Goal: Complete application form

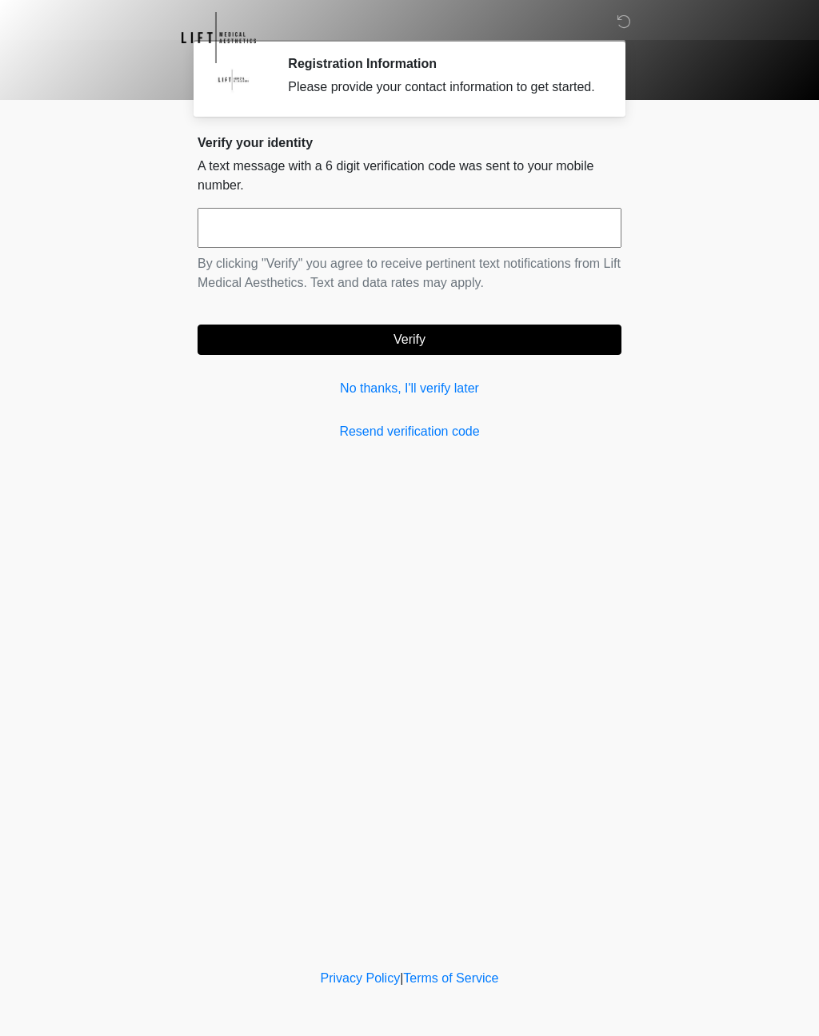
click at [519, 248] on input "text" at bounding box center [409, 228] width 424 height 40
type input "******"
click at [533, 355] on button "Verify" at bounding box center [409, 340] width 424 height 30
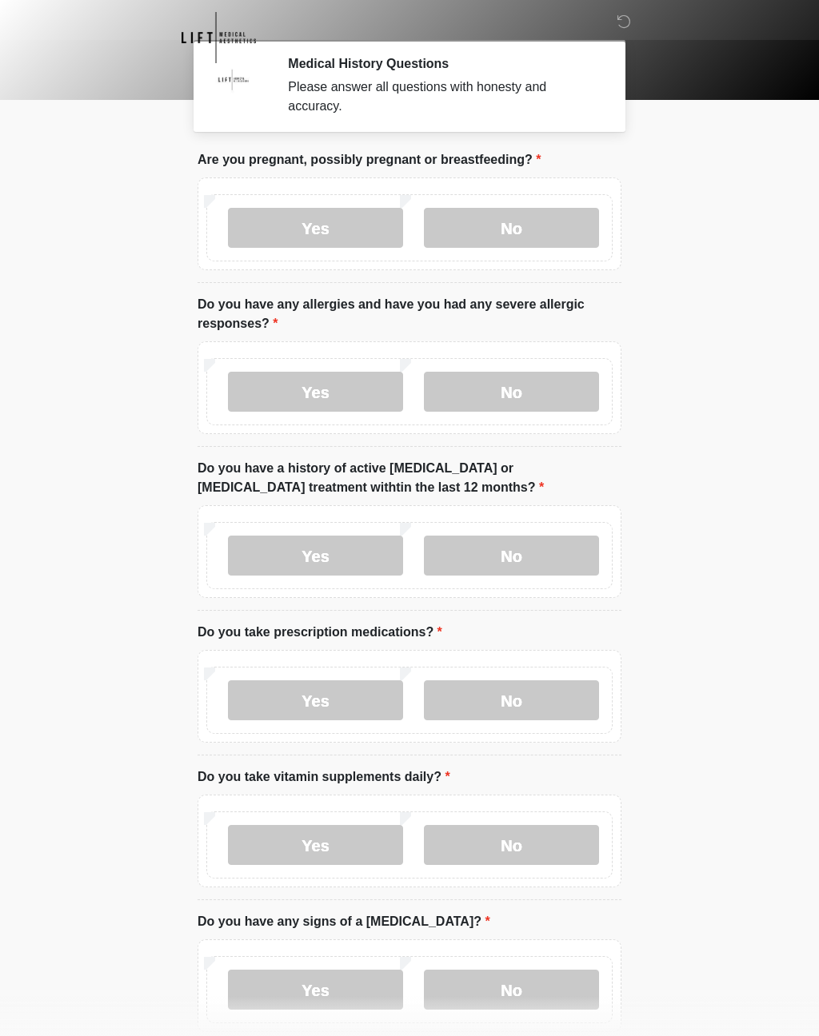
click at [534, 237] on label "No" at bounding box center [511, 228] width 175 height 40
click at [546, 383] on label "No" at bounding box center [511, 392] width 175 height 40
click at [523, 561] on label "No" at bounding box center [511, 556] width 175 height 40
click at [515, 708] on label "No" at bounding box center [511, 700] width 175 height 40
click at [529, 854] on label "No" at bounding box center [511, 845] width 175 height 40
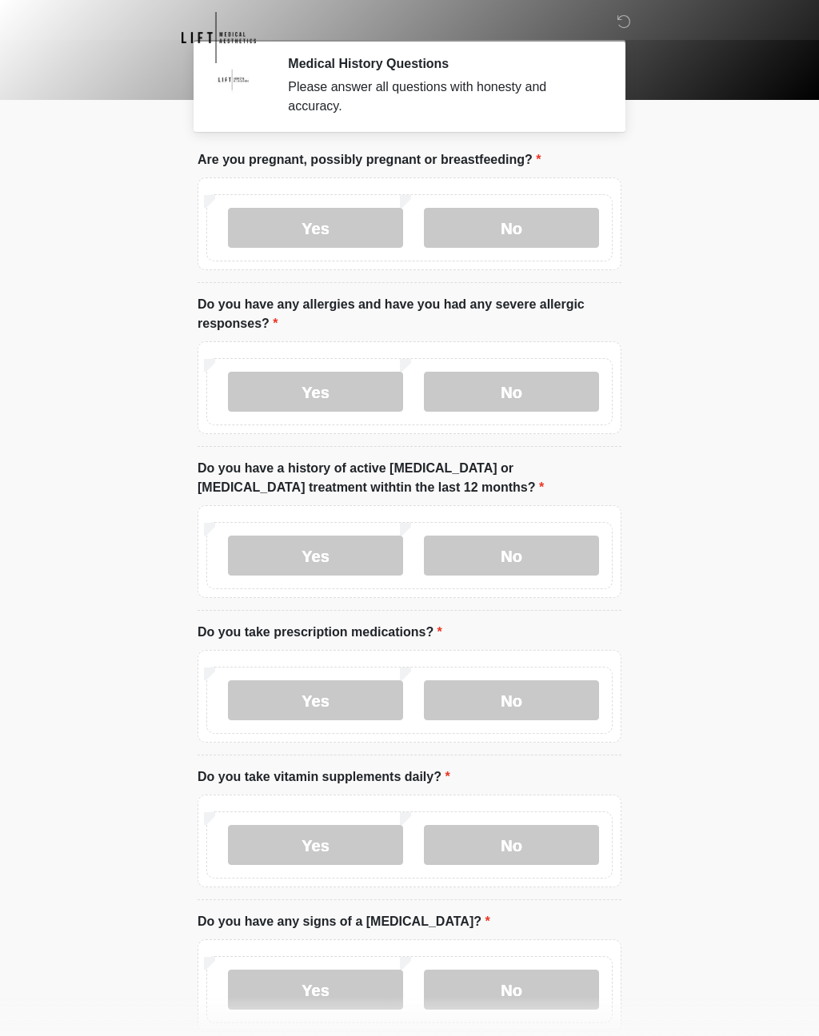
click at [550, 996] on label "No" at bounding box center [511, 990] width 175 height 40
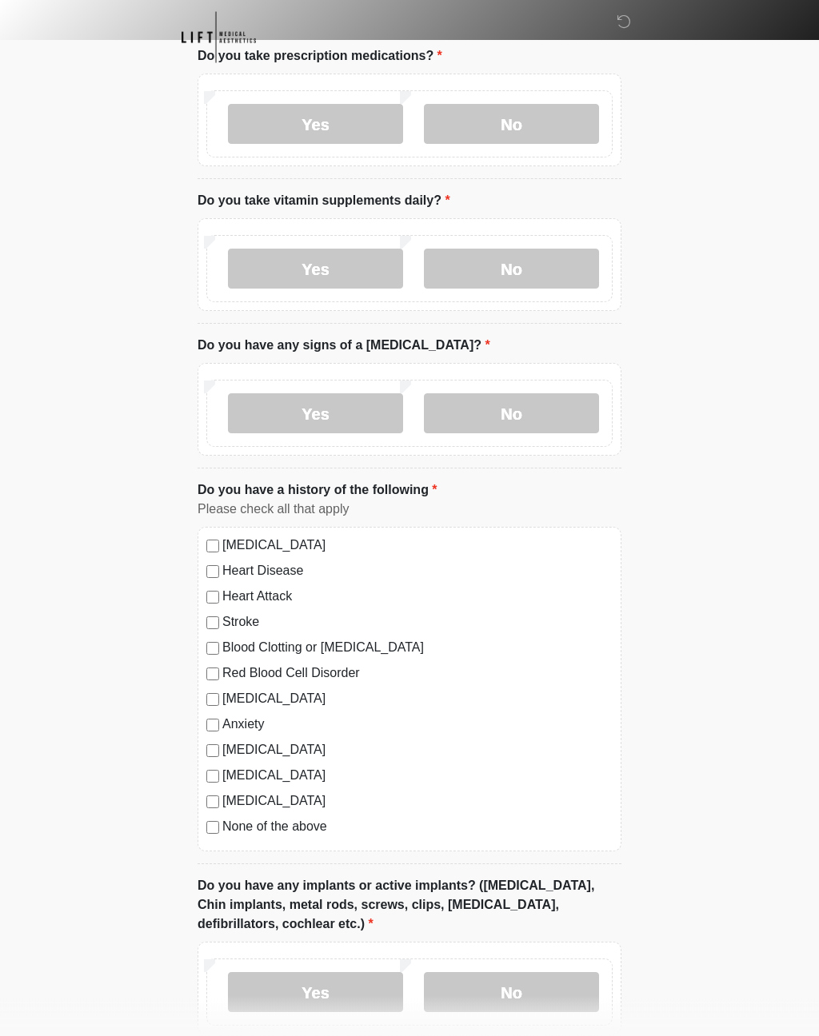
scroll to position [577, 0]
click at [501, 990] on label "No" at bounding box center [511, 991] width 175 height 40
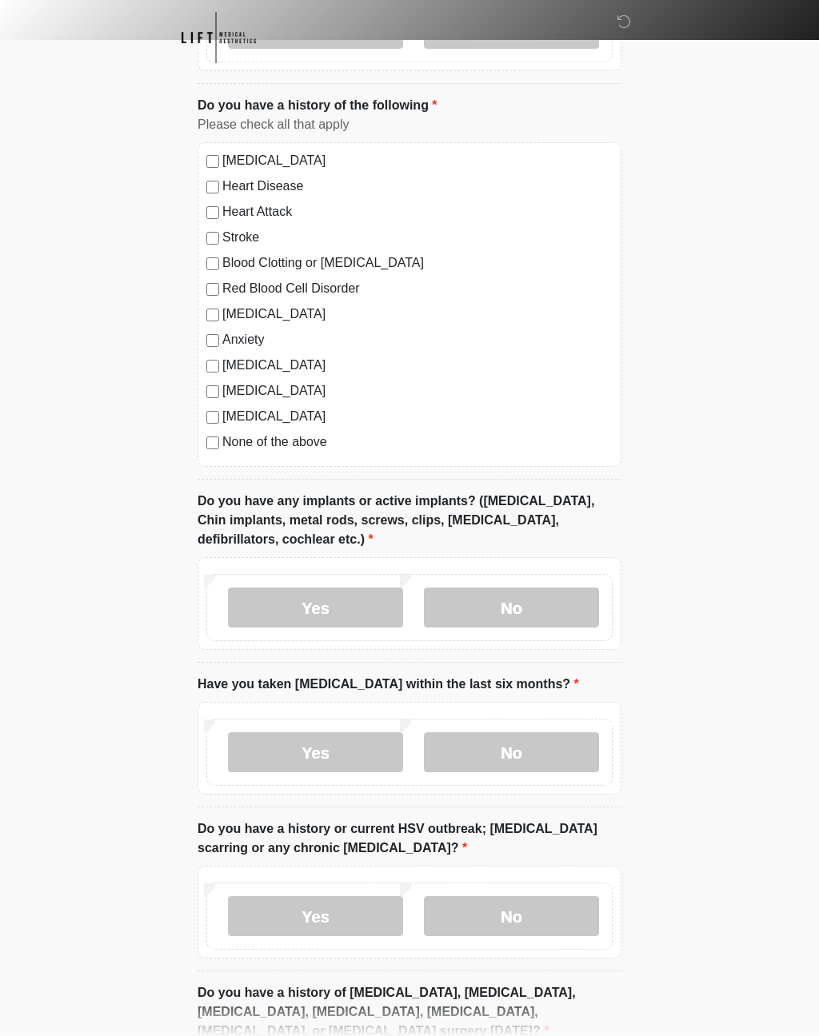
scroll to position [1180, 0]
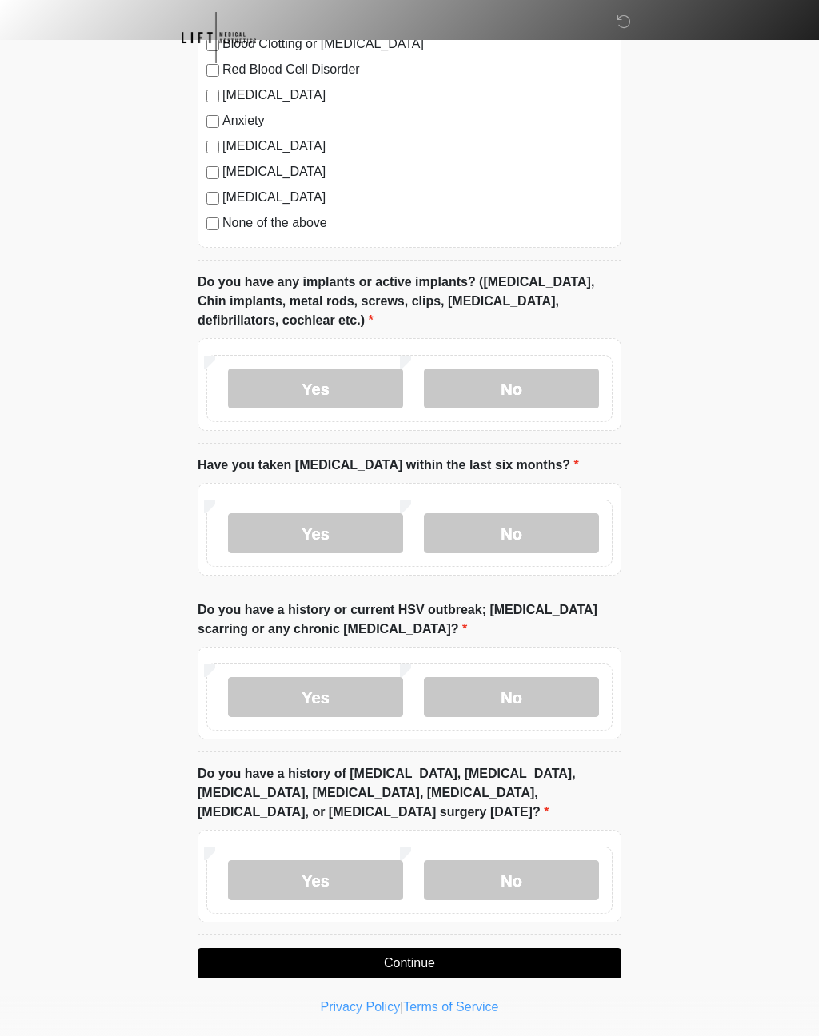
click at [521, 690] on label "No" at bounding box center [511, 697] width 175 height 40
click at [558, 520] on label "No" at bounding box center [511, 533] width 175 height 40
click at [509, 888] on label "No" at bounding box center [511, 880] width 175 height 40
click at [412, 960] on button "Continue" at bounding box center [409, 963] width 424 height 30
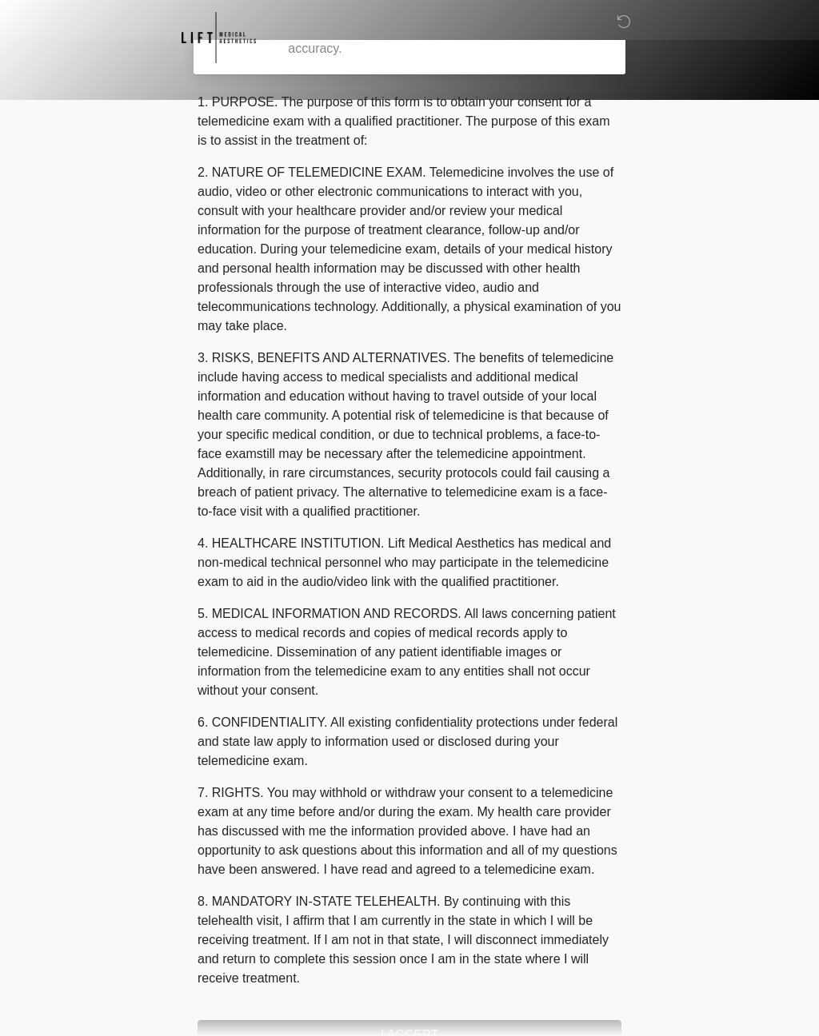
scroll to position [0, 0]
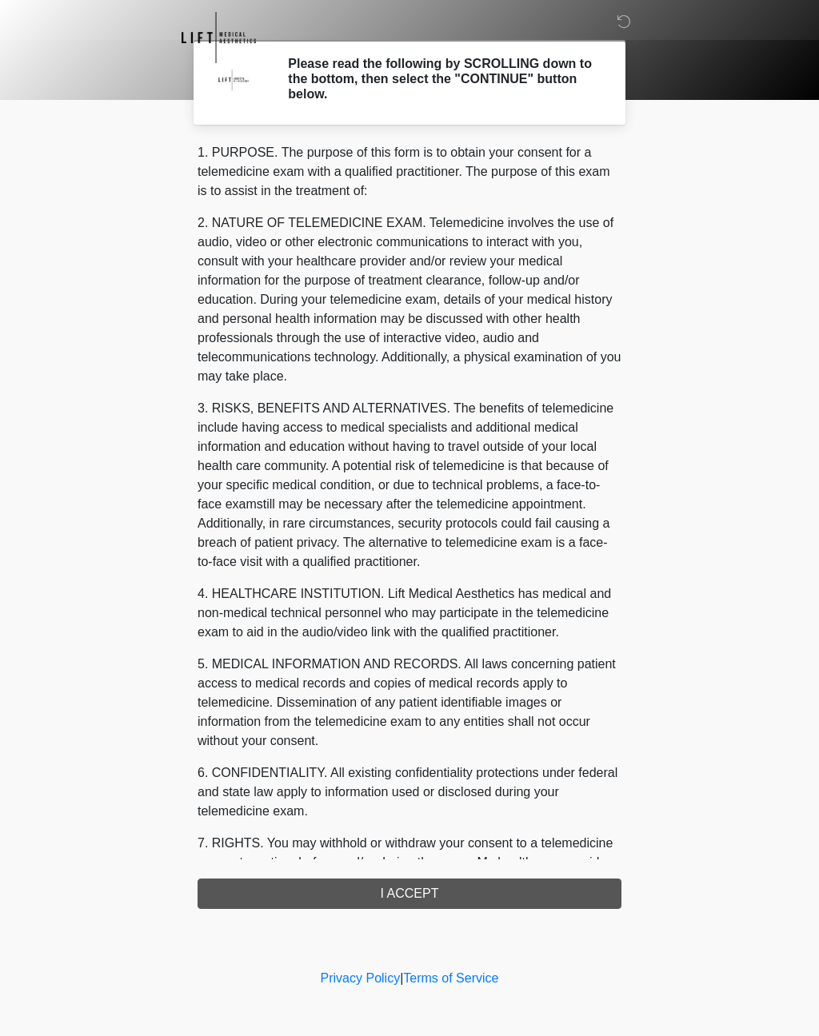
click at [448, 890] on div "1. PURPOSE. The purpose of this form is to obtain your consent for a telemedici…" at bounding box center [409, 526] width 424 height 766
click at [414, 890] on div "1. PURPOSE. The purpose of this form is to obtain your consent for a telemedici…" at bounding box center [409, 526] width 424 height 766
click at [416, 902] on div "1. PURPOSE. The purpose of this form is to obtain your consent for a telemedici…" at bounding box center [409, 526] width 424 height 766
click at [430, 899] on div "1. PURPOSE. The purpose of this form is to obtain your consent for a telemedici…" at bounding box center [409, 526] width 424 height 766
click at [409, 885] on div "1. PURPOSE. The purpose of this form is to obtain your consent for a telemedici…" at bounding box center [409, 526] width 424 height 766
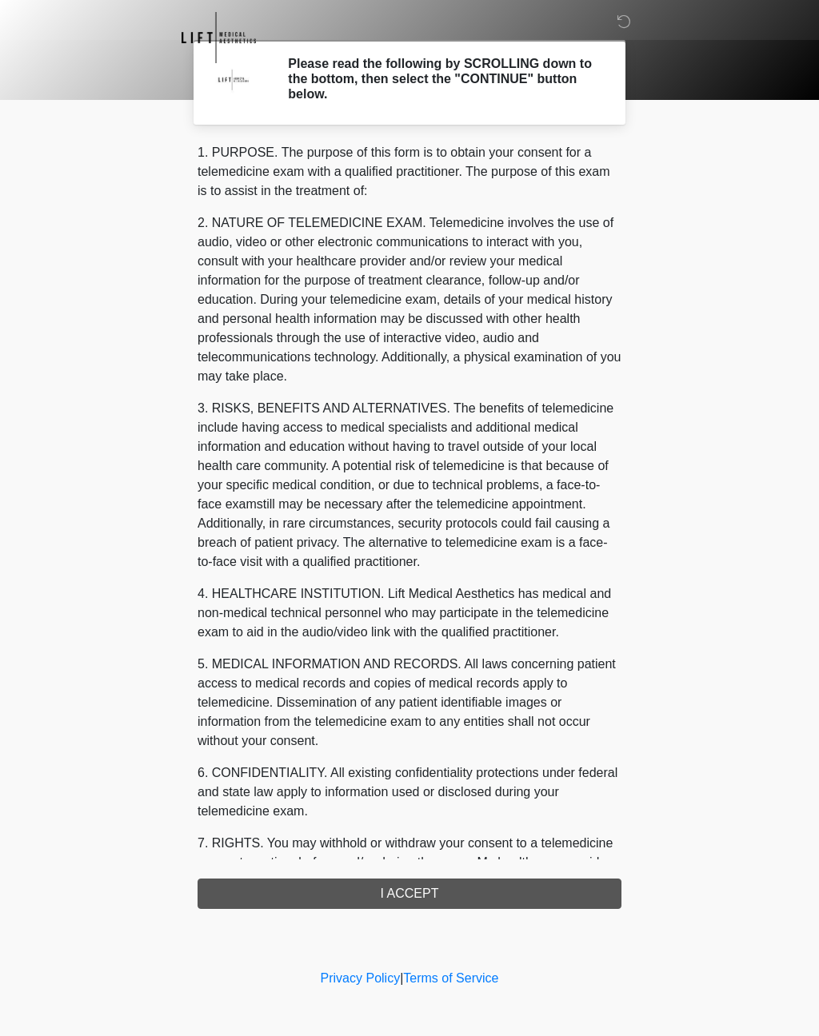
click at [399, 891] on div "1. PURPOSE. The purpose of this form is to obtain your consent for a telemedici…" at bounding box center [409, 526] width 424 height 766
click at [400, 886] on div "1. PURPOSE. The purpose of this form is to obtain your consent for a telemedici…" at bounding box center [409, 526] width 424 height 766
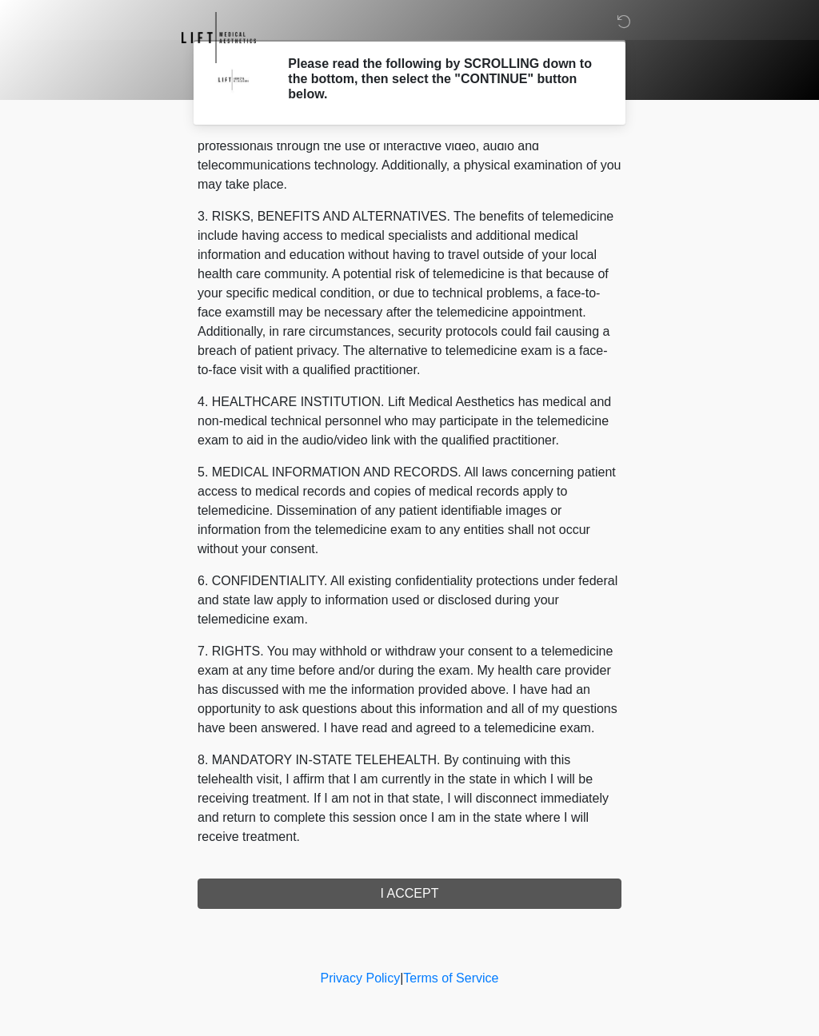
click at [400, 894] on button "I ACCEPT" at bounding box center [409, 893] width 424 height 30
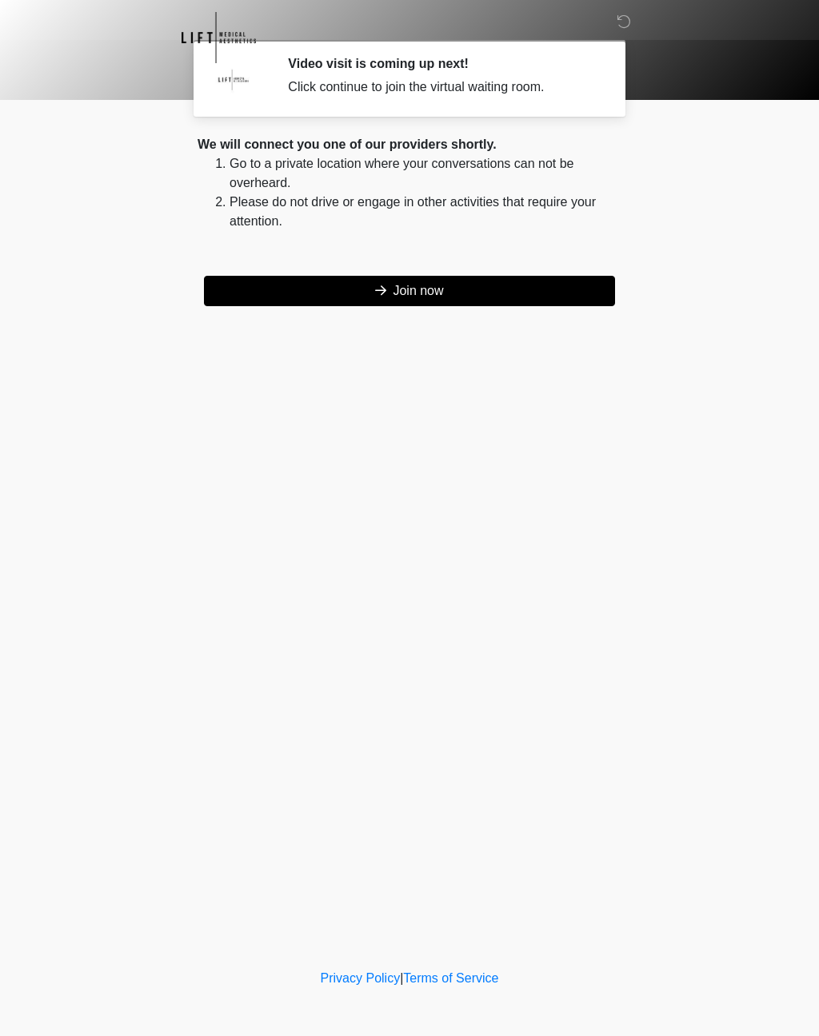
click at [458, 290] on button "Join now" at bounding box center [409, 291] width 411 height 30
